Goal: Task Accomplishment & Management: Use online tool/utility

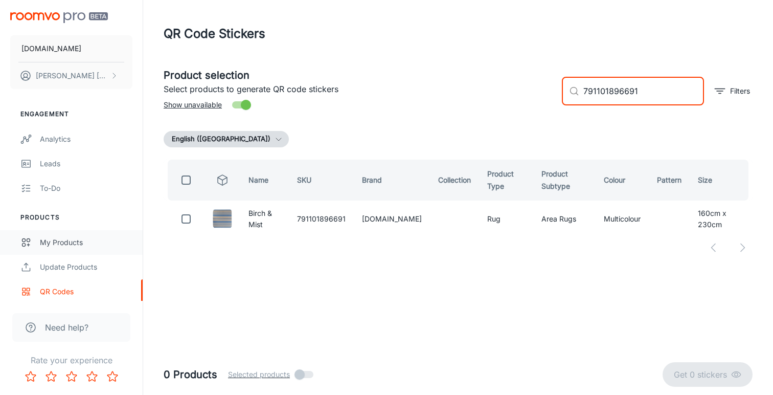
type input "791101896691"
click at [76, 238] on div "My Products" at bounding box center [86, 242] width 93 height 11
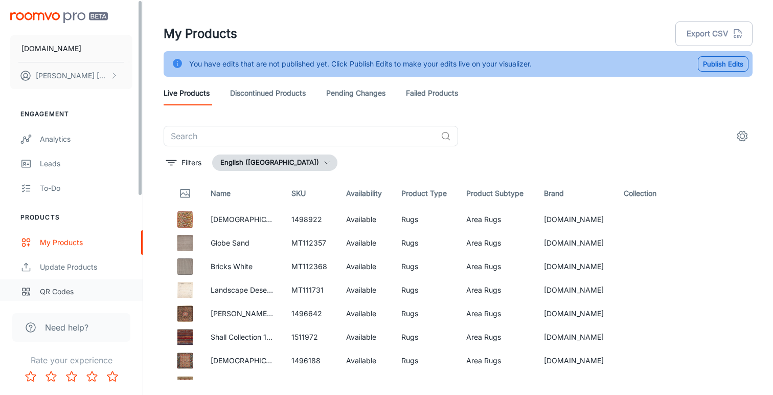
click at [73, 294] on div "QR Codes" at bounding box center [86, 291] width 93 height 11
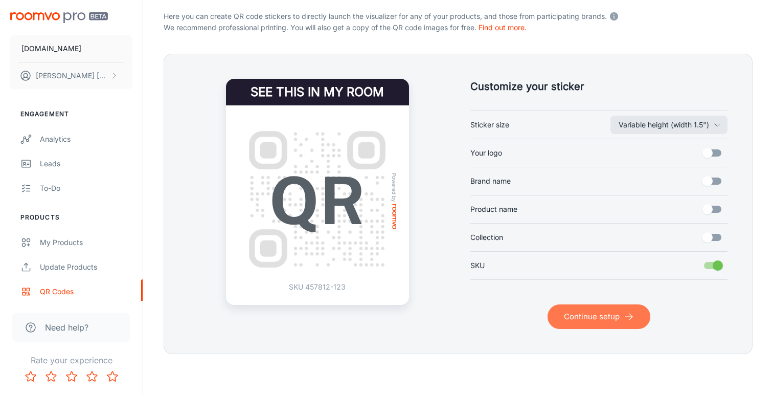
click at [571, 318] on button "Continue setup" at bounding box center [599, 316] width 103 height 25
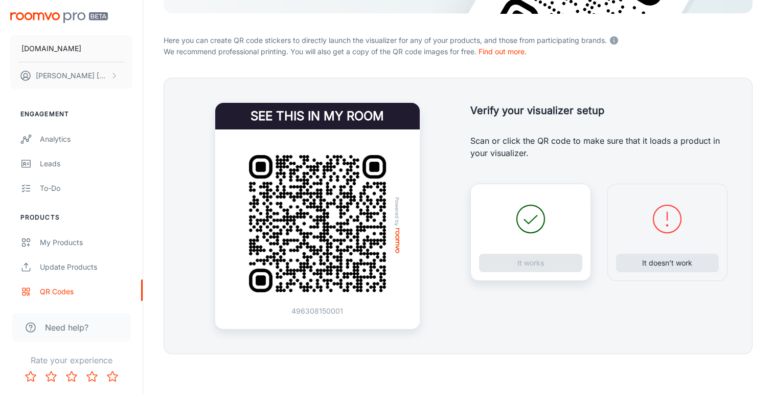
scroll to position [186, 0]
click at [675, 266] on button "It doesn’t work" at bounding box center [667, 263] width 103 height 18
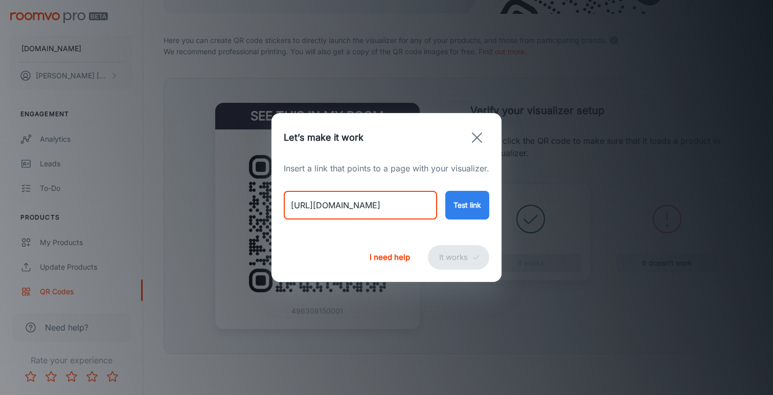
click at [391, 205] on input "[URL][DOMAIN_NAME]" at bounding box center [360, 205] width 153 height 29
paste input "birch-mist"
type input "[URL][DOMAIN_NAME]"
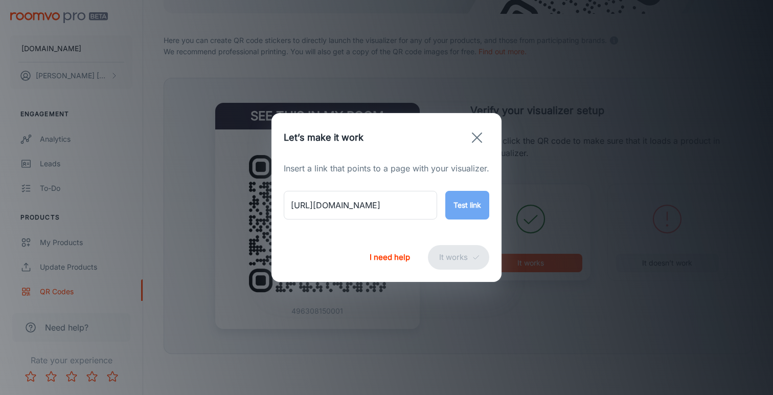
click at [455, 203] on button "Test link" at bounding box center [468, 205] width 44 height 29
click at [455, 256] on button "It works" at bounding box center [458, 257] width 61 height 25
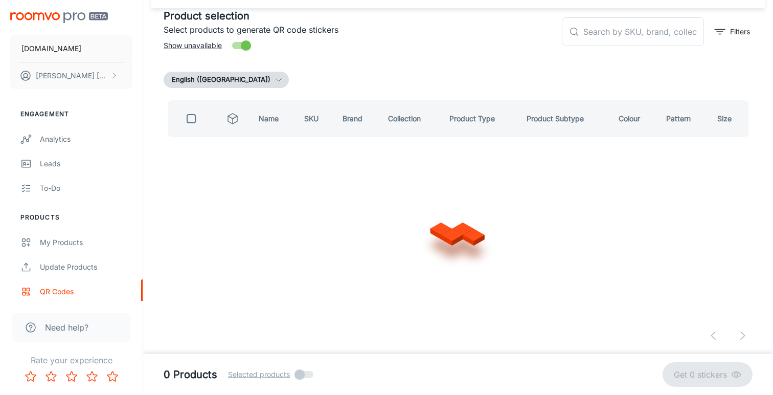
scroll to position [59, 0]
click at [594, 37] on input "text" at bounding box center [644, 32] width 121 height 29
paste input "791101896691"
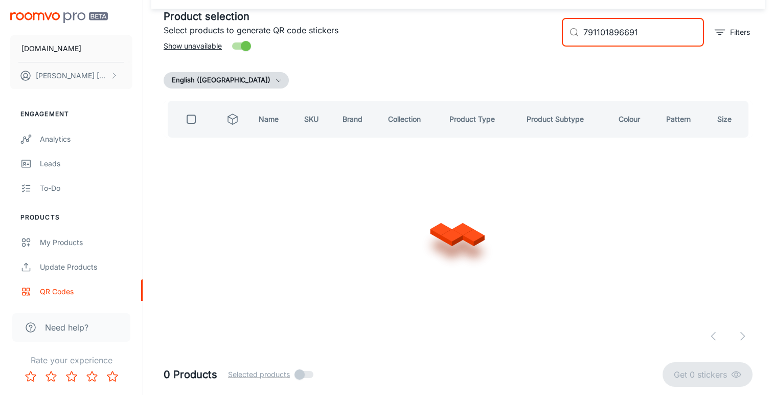
scroll to position [0, 0]
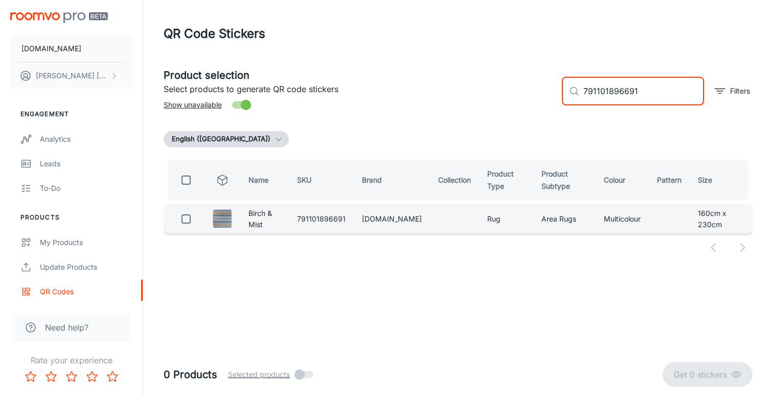
type input "791101896691"
click at [183, 221] on input "checkbox" at bounding box center [186, 219] width 20 height 20
checkbox input "true"
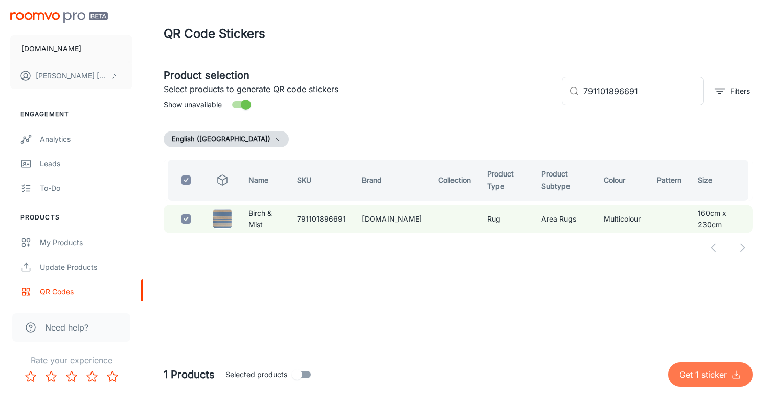
click at [686, 372] on p "Get 1 sticker" at bounding box center [706, 374] width 52 height 12
checkbox input "false"
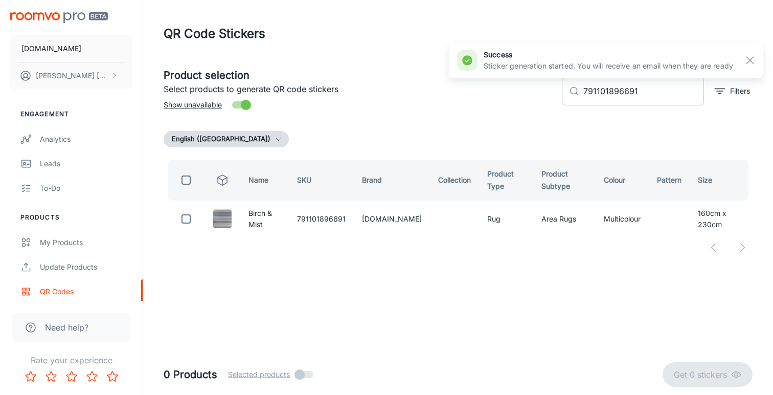
click at [628, 94] on input "791101896691" at bounding box center [644, 91] width 121 height 29
paste input "110"
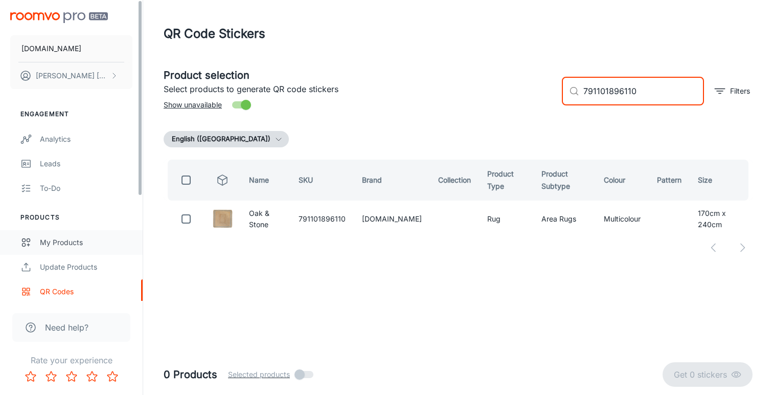
type input "791101896110"
click at [79, 242] on div "My Products" at bounding box center [86, 242] width 93 height 11
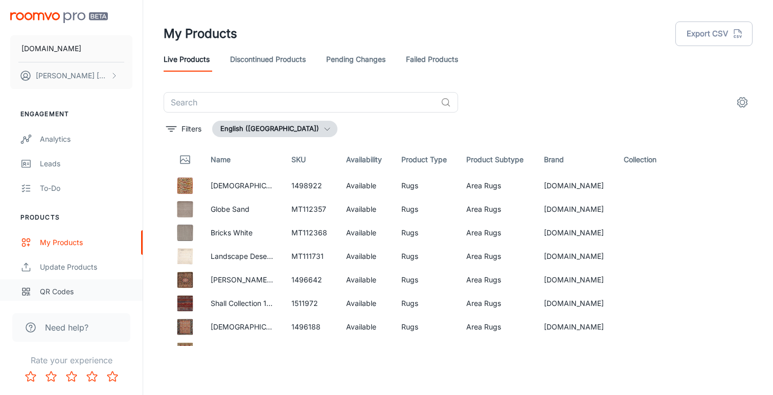
click at [63, 289] on div "QR Codes" at bounding box center [86, 291] width 93 height 11
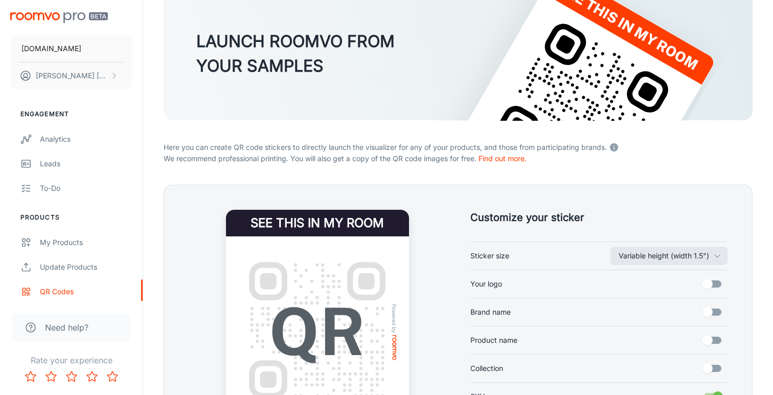
scroll to position [136, 0]
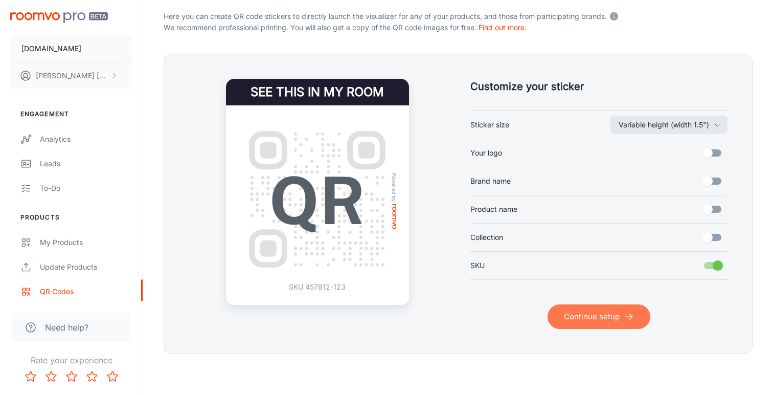
click at [575, 317] on button "Continue setup" at bounding box center [599, 316] width 103 height 25
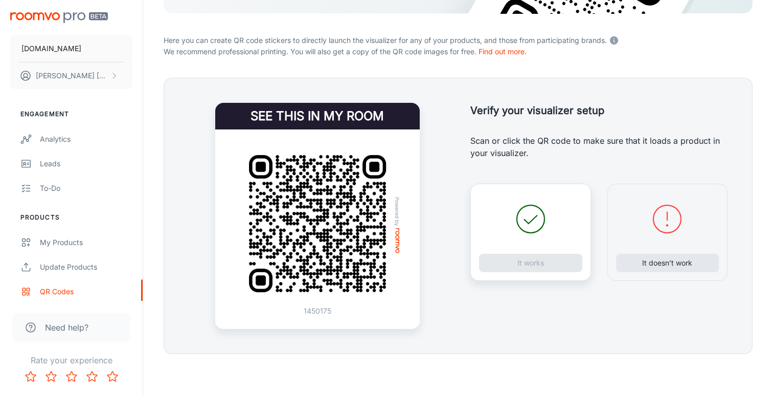
scroll to position [186, 0]
click at [645, 260] on button "It doesn’t work" at bounding box center [667, 263] width 103 height 18
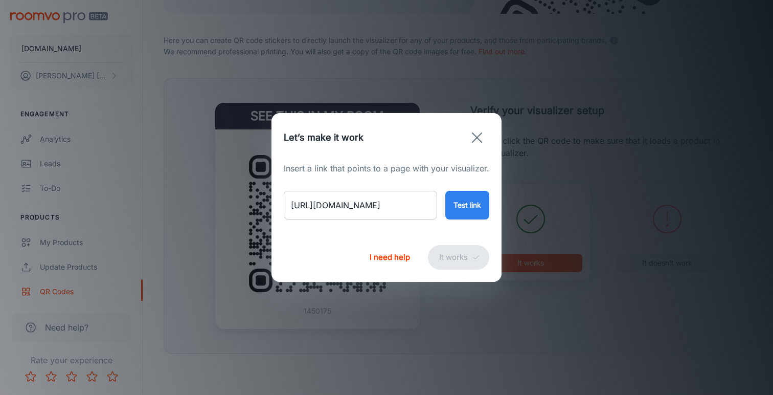
click at [406, 208] on input "[URL][DOMAIN_NAME]" at bounding box center [360, 205] width 153 height 29
click at [455, 201] on button "Test link" at bounding box center [468, 205] width 44 height 29
click at [451, 254] on button "It works" at bounding box center [458, 257] width 61 height 25
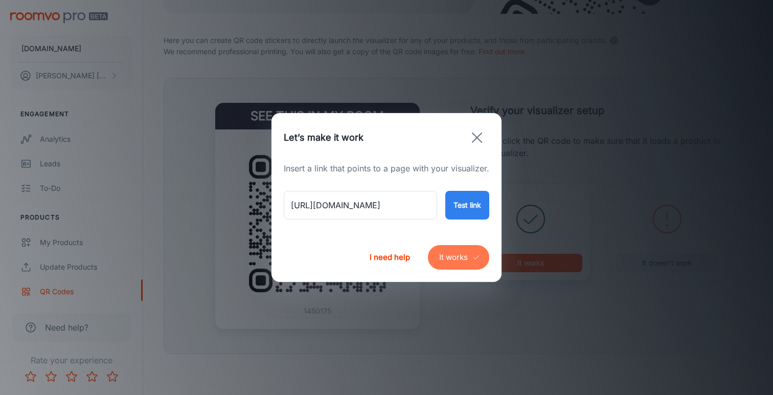
scroll to position [59, 0]
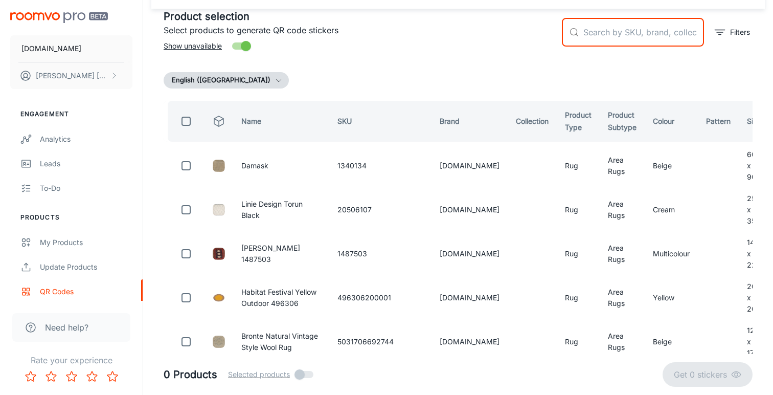
click at [631, 35] on input "text" at bounding box center [644, 32] width 121 height 29
paste input "791101896110"
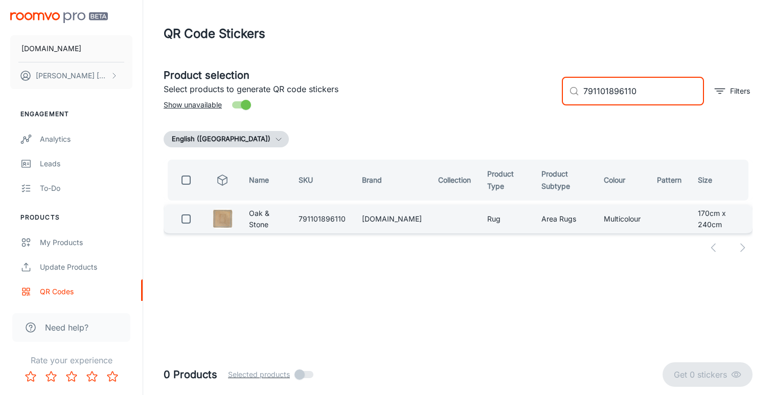
type input "791101896110"
click at [185, 219] on input "checkbox" at bounding box center [186, 219] width 20 height 20
checkbox input "true"
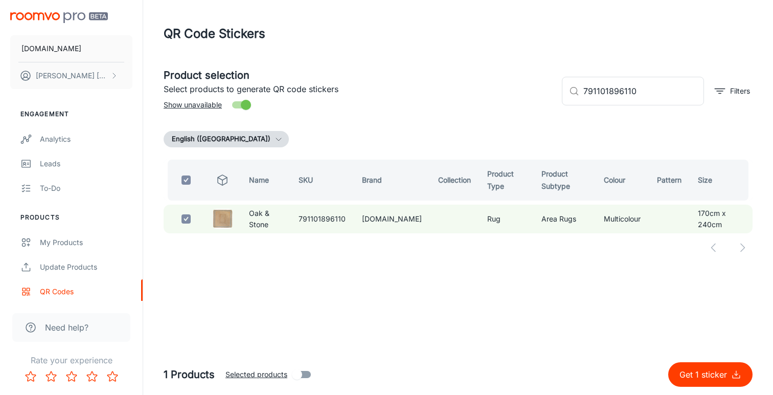
click at [689, 375] on p "Get 1 sticker" at bounding box center [706, 374] width 52 height 12
checkbox input "false"
